Goal: Contribute content

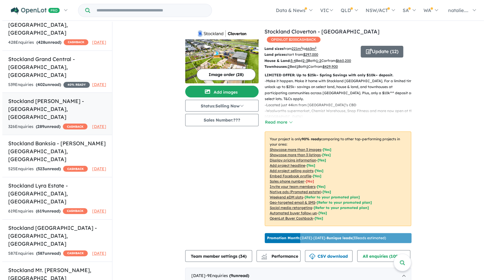
scroll to position [352, 0]
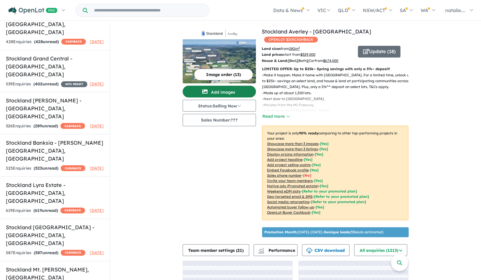
click at [206, 95] on span "button" at bounding box center [205, 91] width 12 height 9
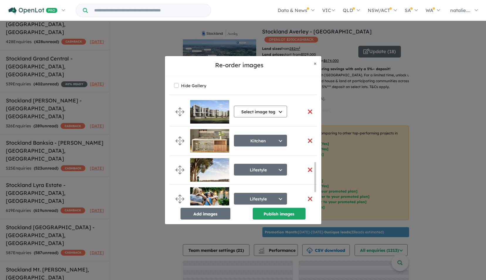
scroll to position [268, 0]
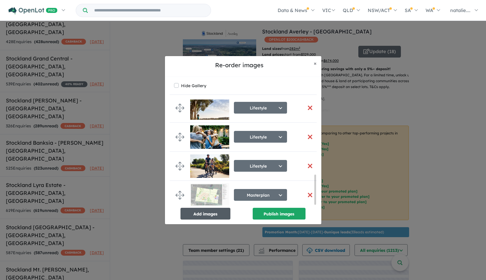
click at [210, 214] on button "Add images" at bounding box center [205, 214] width 50 height 12
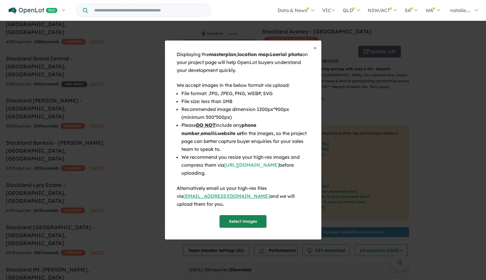
click at [249, 218] on button "Select images" at bounding box center [242, 221] width 47 height 13
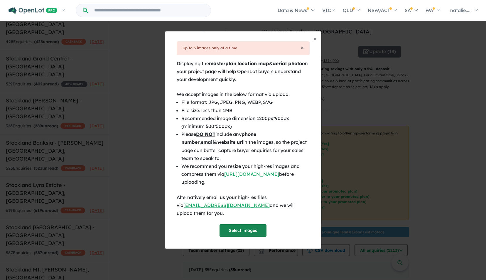
click at [243, 226] on button "Select images" at bounding box center [242, 230] width 47 height 13
click at [248, 228] on button "Select images" at bounding box center [242, 230] width 47 height 13
click at [316, 42] on span "×" at bounding box center [315, 38] width 3 height 7
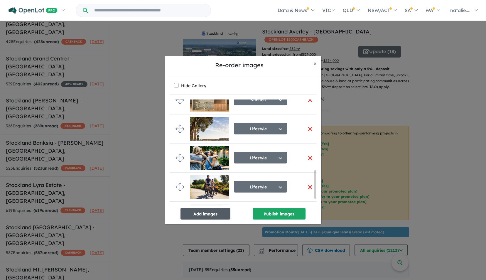
click at [216, 215] on button "Add images" at bounding box center [205, 214] width 50 height 12
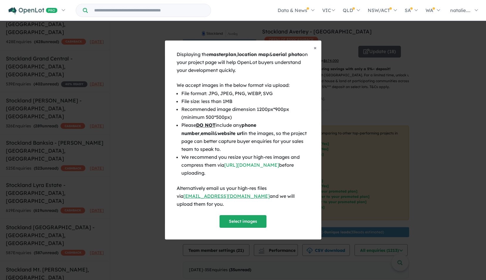
scroll to position [264, 0]
click at [315, 51] on span "×" at bounding box center [315, 47] width 3 height 7
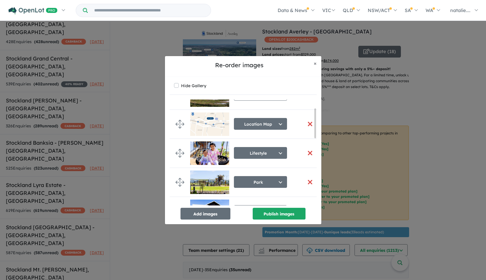
scroll to position [0, 0]
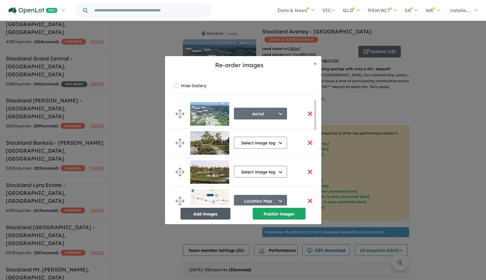
click at [219, 214] on button "Add images" at bounding box center [205, 214] width 50 height 12
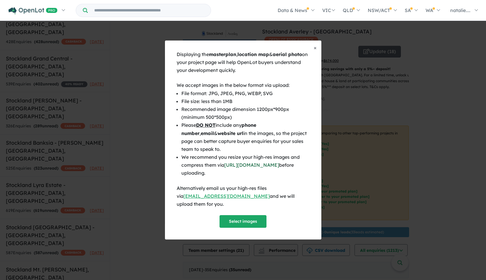
click at [272, 168] on link "[URL][DOMAIN_NAME]" at bounding box center [251, 165] width 55 height 6
click at [247, 215] on button "Select images" at bounding box center [242, 221] width 47 height 13
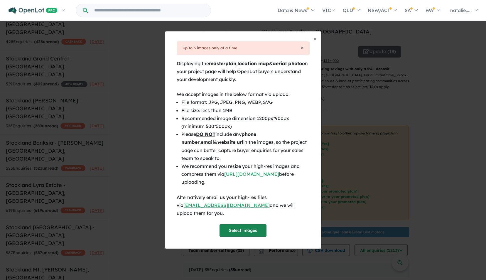
click at [256, 230] on button "Select images" at bounding box center [242, 230] width 47 height 13
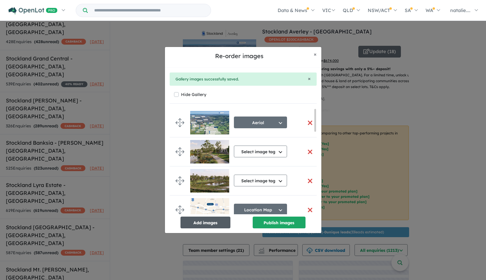
click at [212, 222] on button "Add images" at bounding box center [205, 222] width 50 height 12
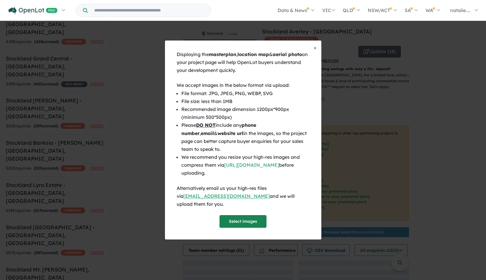
click at [237, 218] on button "Select images" at bounding box center [242, 221] width 47 height 13
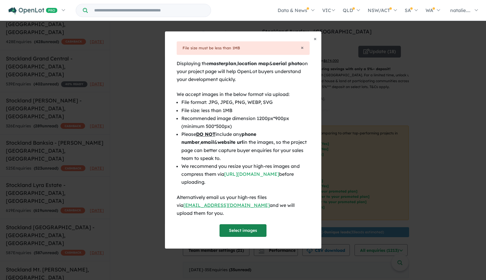
click at [259, 228] on button "Select images" at bounding box center [242, 230] width 47 height 13
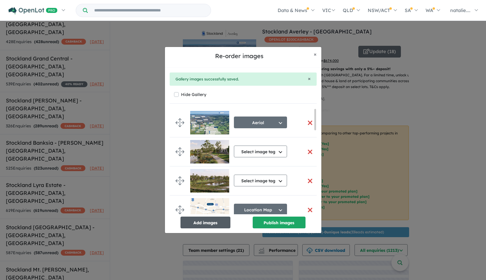
click at [210, 225] on button "Add images" at bounding box center [205, 222] width 50 height 12
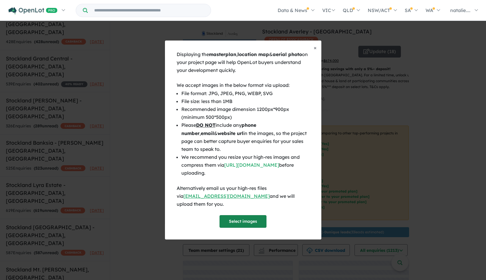
click at [244, 217] on button "Select images" at bounding box center [242, 221] width 47 height 13
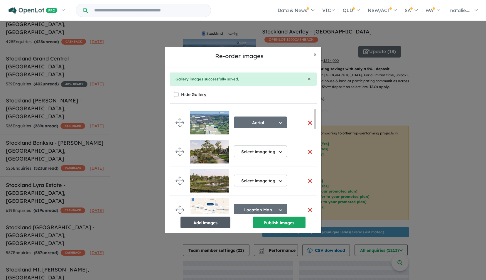
click at [218, 222] on button "Add images" at bounding box center [205, 222] width 50 height 12
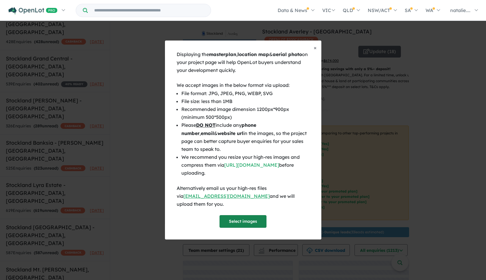
click at [245, 216] on button "Select images" at bounding box center [242, 221] width 47 height 13
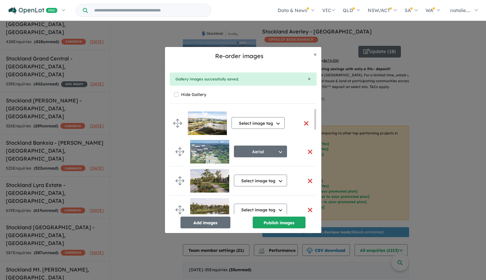
drag, startPoint x: 179, startPoint y: 201, endPoint x: 177, endPoint y: 121, distance: 80.1
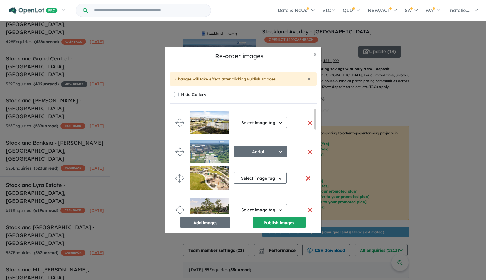
drag, startPoint x: 178, startPoint y: 176, endPoint x: 178, endPoint y: 180, distance: 4.1
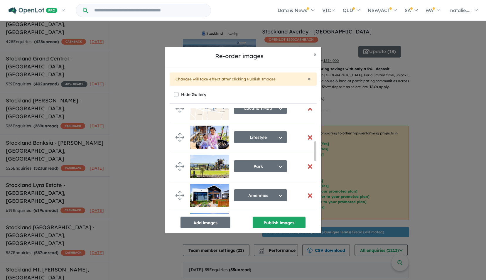
scroll to position [176, 0]
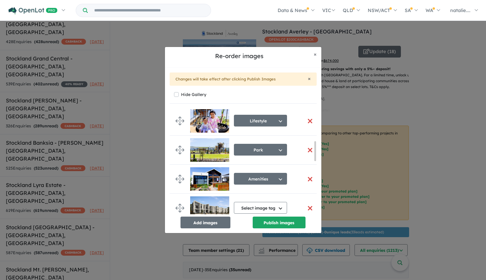
click at [308, 150] on button "button" at bounding box center [310, 150] width 12 height 13
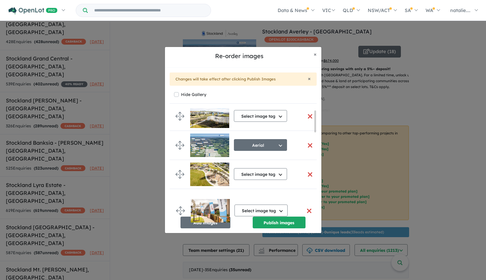
scroll to position [29, 0]
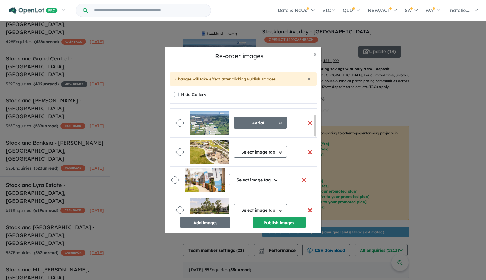
drag, startPoint x: 181, startPoint y: 172, endPoint x: 177, endPoint y: 178, distance: 7.3
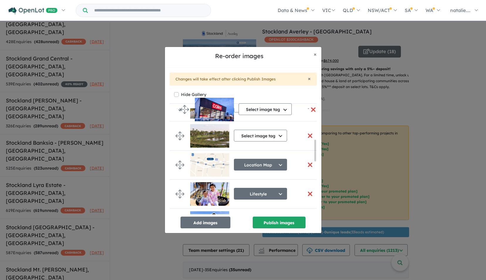
scroll to position [136, 0]
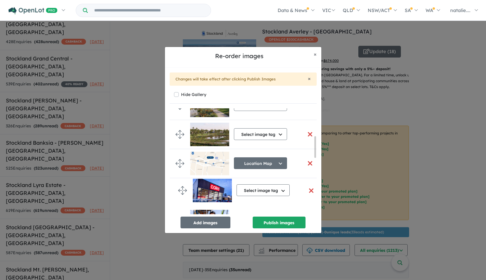
drag, startPoint x: 180, startPoint y: 142, endPoint x: 184, endPoint y: 187, distance: 45.9
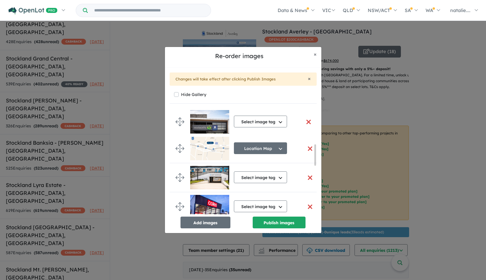
scroll to position [180, 0]
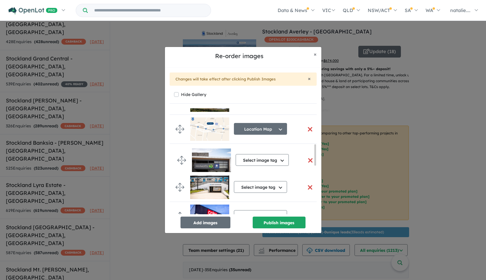
drag, startPoint x: 180, startPoint y: 201, endPoint x: 182, endPoint y: 158, distance: 42.3
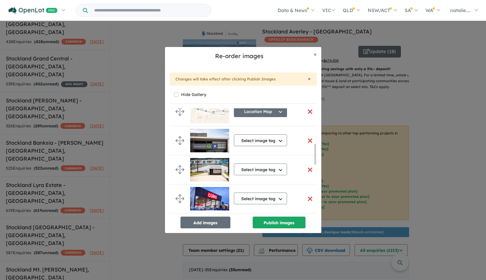
scroll to position [208, 0]
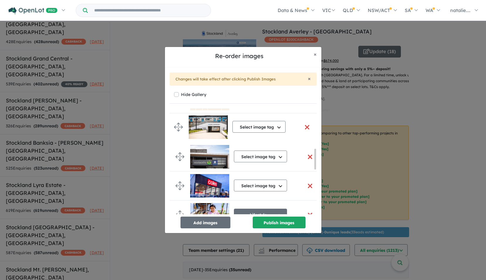
drag, startPoint x: 180, startPoint y: 154, endPoint x: 179, endPoint y: 126, distance: 28.8
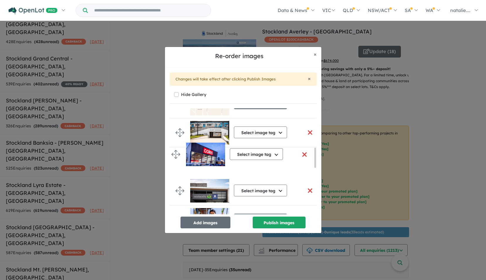
drag, startPoint x: 181, startPoint y: 189, endPoint x: 177, endPoint y: 154, distance: 34.8
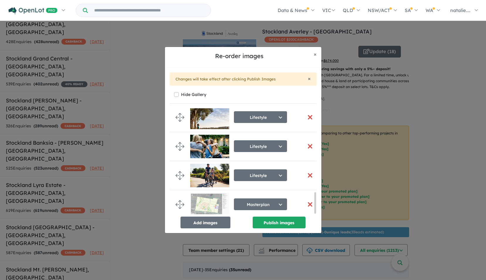
scroll to position [426, 0]
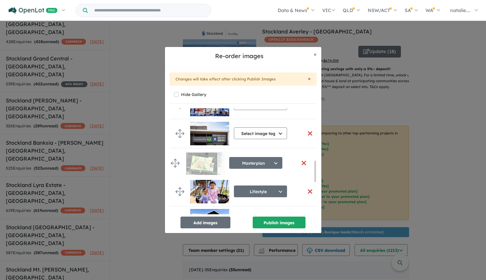
drag, startPoint x: 181, startPoint y: 202, endPoint x: 176, endPoint y: 162, distance: 39.5
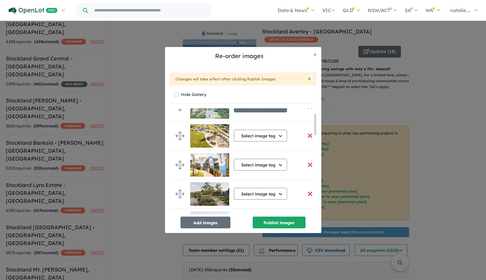
scroll to position [0, 0]
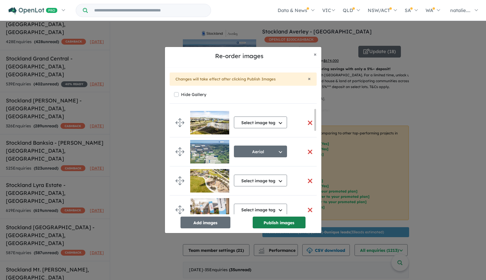
click at [276, 223] on button "Publish images" at bounding box center [279, 222] width 53 height 12
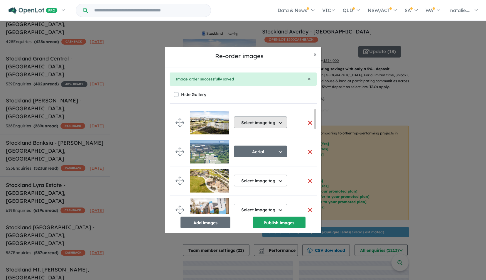
click at [280, 125] on button "Select image tag" at bounding box center [260, 122] width 53 height 12
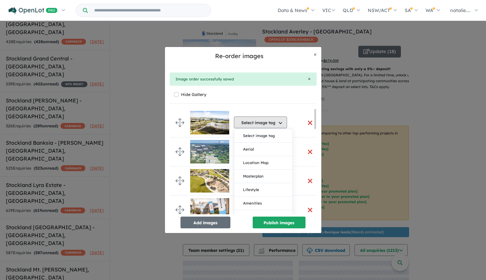
click at [282, 121] on button "Select image tag" at bounding box center [260, 122] width 53 height 12
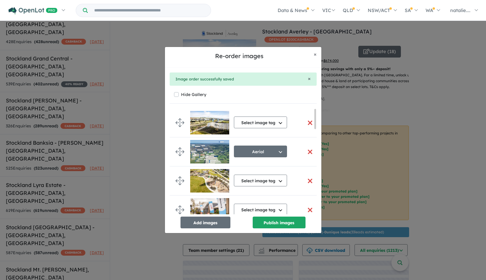
scroll to position [29, 0]
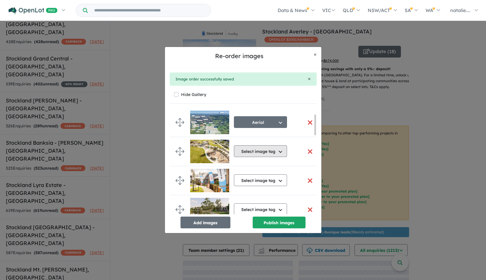
click at [281, 154] on button "Select image tag" at bounding box center [260, 151] width 53 height 12
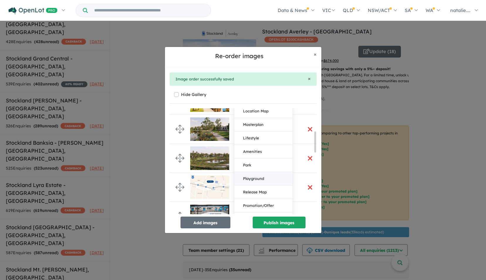
scroll to position [117, 0]
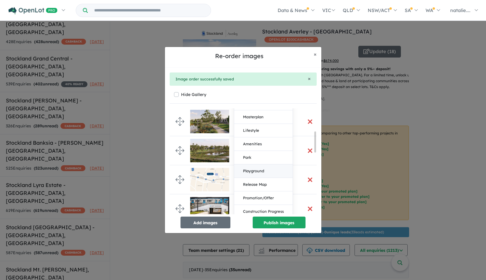
click at [259, 169] on button "Playground" at bounding box center [263, 170] width 58 height 13
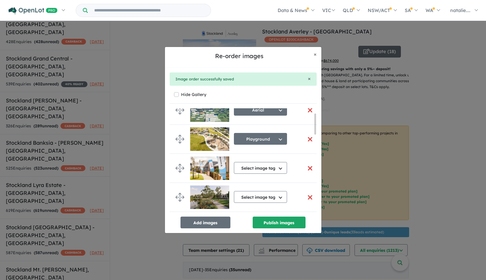
scroll to position [59, 0]
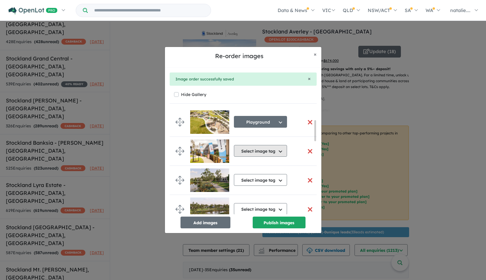
click at [279, 150] on button "Select image tag" at bounding box center [260, 151] width 53 height 12
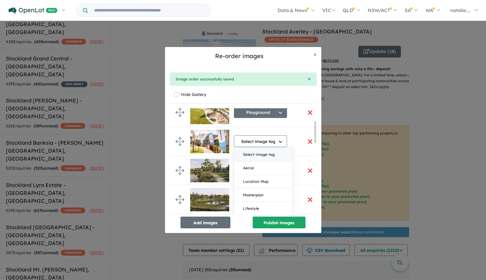
scroll to position [60, 0]
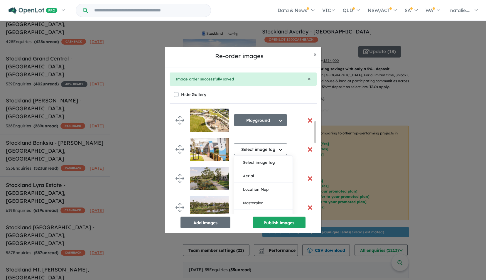
click at [294, 133] on div "Playground Select image tag Aerial Location Map Masterplan Lifestyle Amenities …" at bounding box center [247, 120] width 114 height 29
click at [296, 100] on div "Hide Gallery Select image tag Select image tag Aerial Location Map Masterplan L…" at bounding box center [243, 159] width 147 height 138
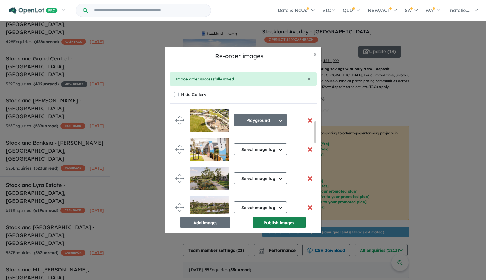
click at [275, 222] on button "Publish images" at bounding box center [279, 222] width 53 height 12
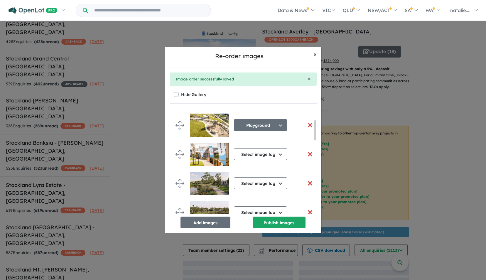
click at [315, 53] on span "×" at bounding box center [315, 54] width 3 height 7
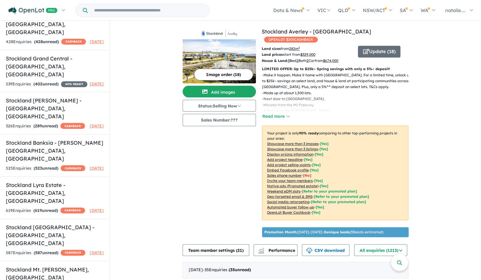
click at [219, 76] on button "Image order ( 18 )" at bounding box center [223, 75] width 59 height 12
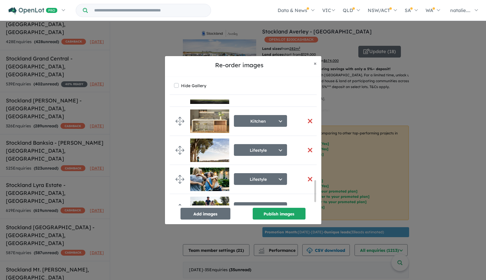
scroll to position [412, 0]
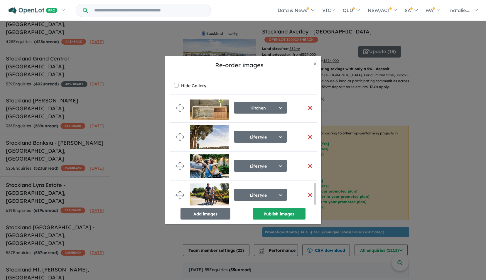
click at [310, 135] on button "button" at bounding box center [310, 137] width 12 height 13
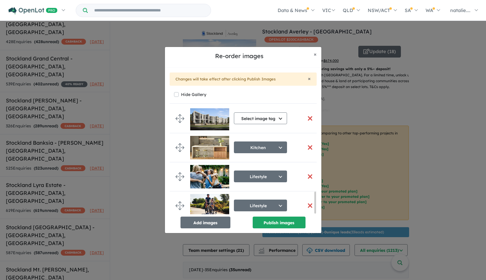
scroll to position [414, 0]
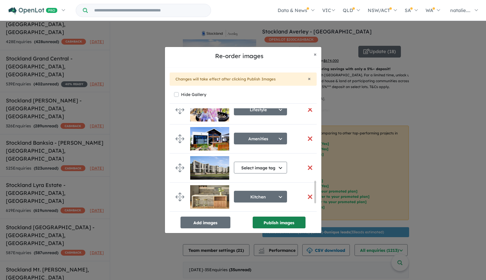
click at [282, 223] on button "Publish images" at bounding box center [279, 222] width 53 height 12
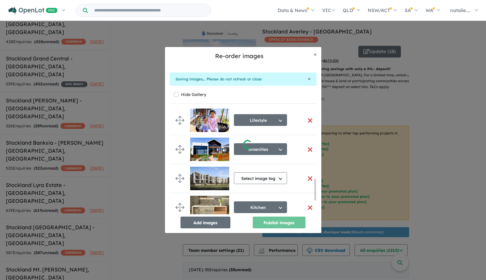
scroll to position [347, 0]
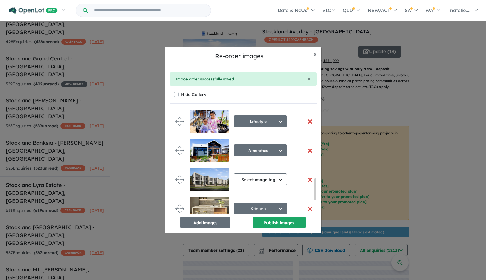
click at [315, 56] on span "×" at bounding box center [315, 54] width 3 height 7
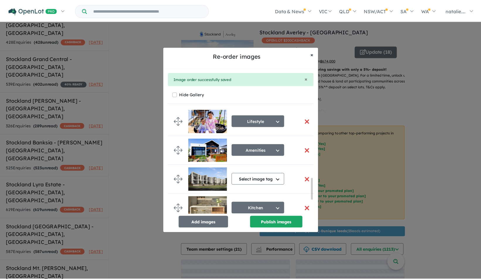
scroll to position [346, 0]
